Goal: Complete application form

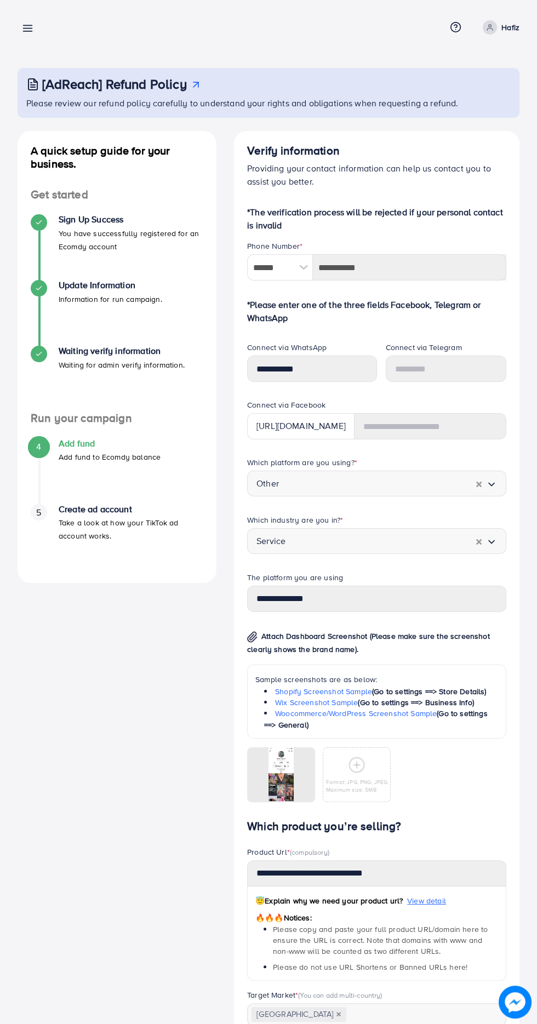
click at [482, 335] on form "*The verification process will be rejected if your personal contact is invalid …" at bounding box center [376, 660] width 259 height 910
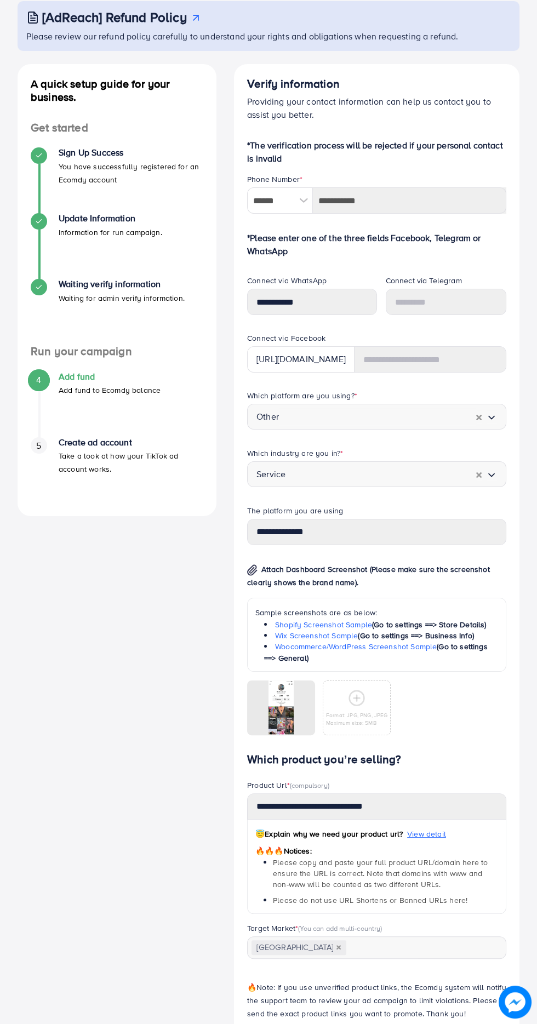
scroll to position [77, 0]
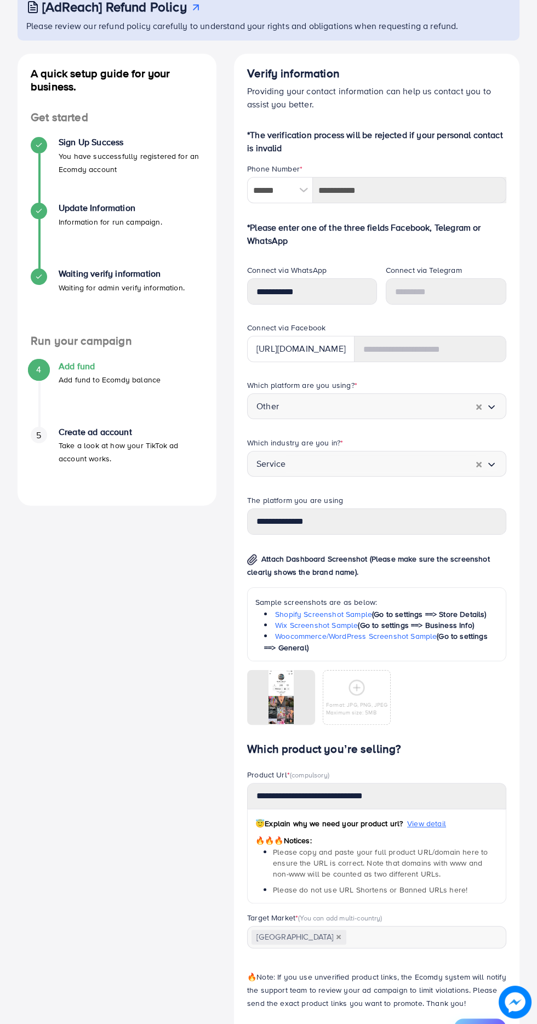
click at [501, 1023] on button "Continue" at bounding box center [480, 1028] width 53 height 20
click at [502, 1023] on button "Continue" at bounding box center [480, 1028] width 53 height 20
click at [493, 1023] on span "Continue" at bounding box center [479, 1028] width 31 height 11
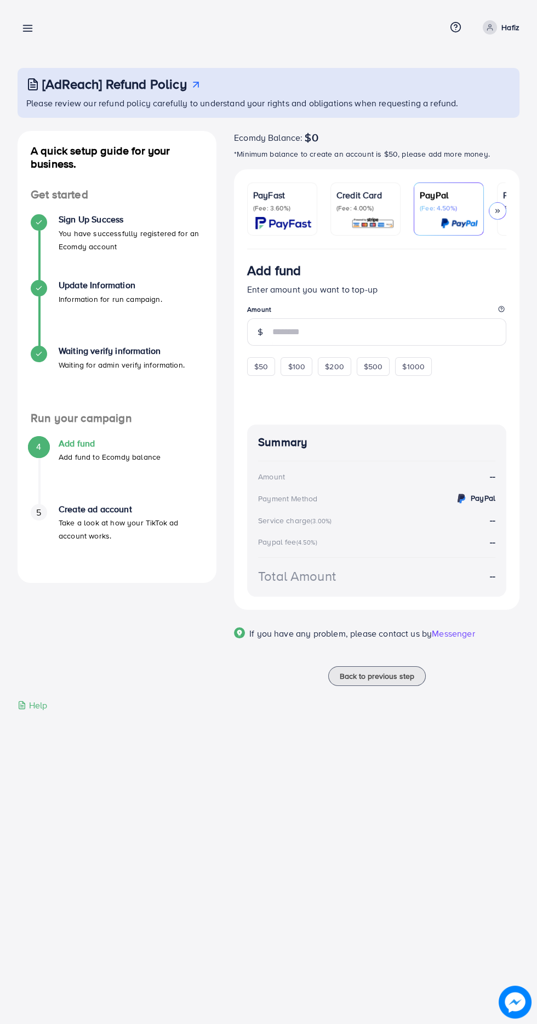
click at [256, 207] on p "(Fee: 3.60%)" at bounding box center [282, 208] width 58 height 9
